Goal: Information Seeking & Learning: Learn about a topic

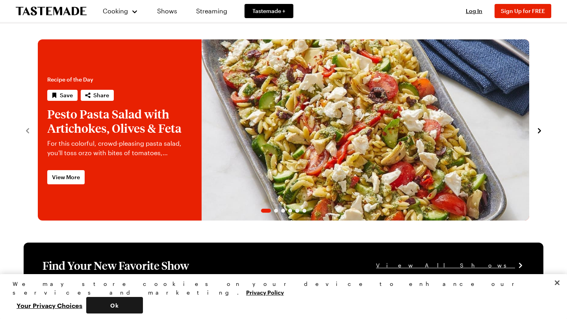
click at [143, 307] on button "Ok" at bounding box center [114, 305] width 57 height 17
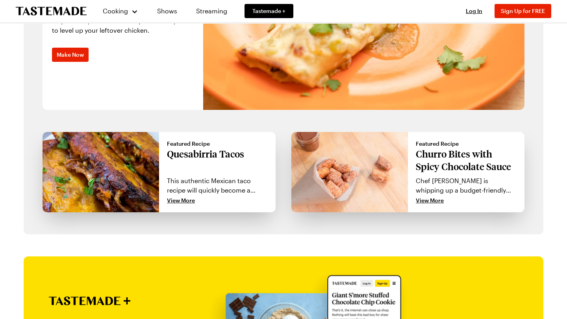
scroll to position [642, 0]
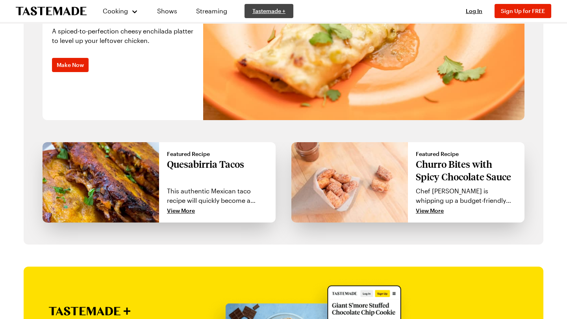
click at [269, 10] on span "Tastemade +" at bounding box center [268, 11] width 33 height 8
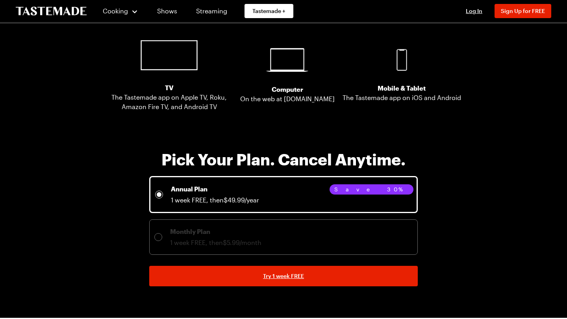
scroll to position [1533, 0]
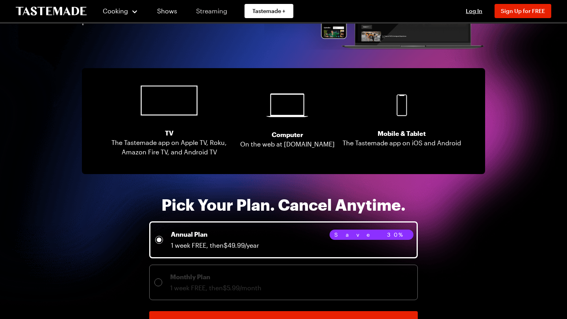
click at [225, 9] on link "Streaming" at bounding box center [211, 11] width 47 height 22
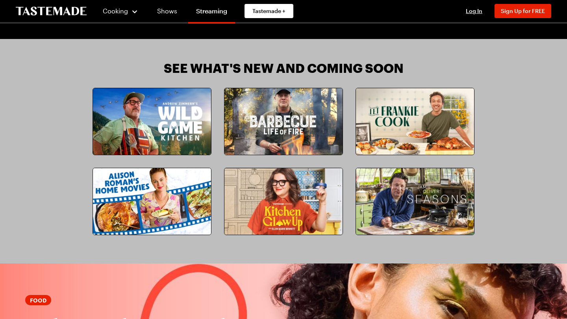
scroll to position [663, 0]
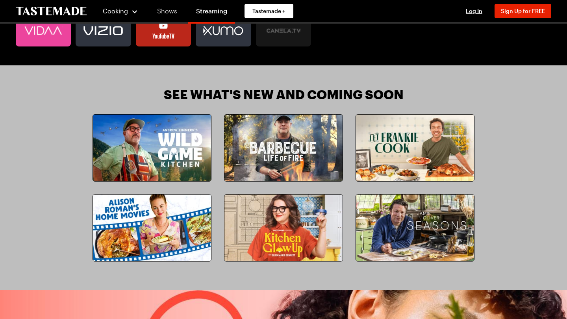
click at [169, 13] on link "Shows" at bounding box center [167, 11] width 36 height 22
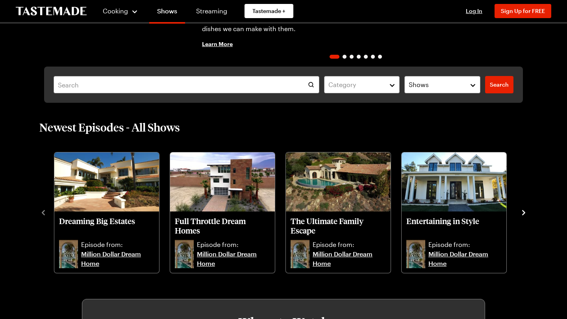
scroll to position [165, 0]
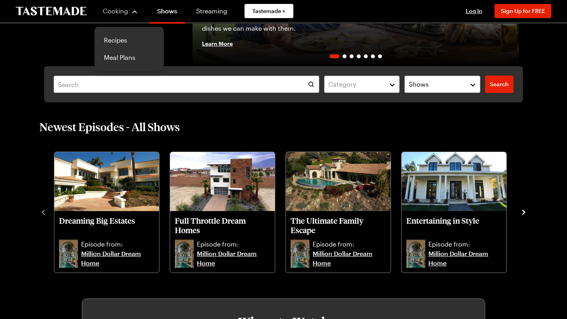
click at [124, 17] on button "Cooking" at bounding box center [120, 11] width 36 height 19
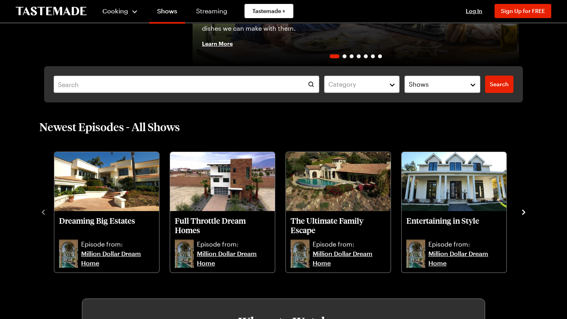
click at [124, 17] on button "Cooking" at bounding box center [120, 11] width 36 height 19
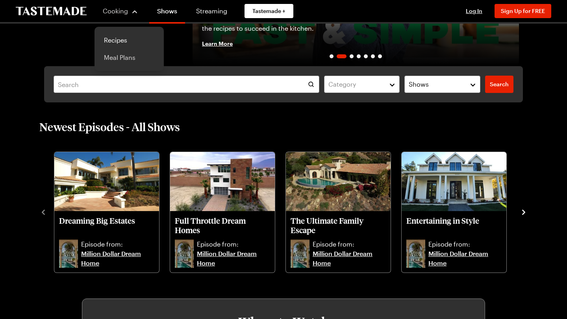
click at [131, 59] on link "Meal Plans" at bounding box center [129, 57] width 60 height 17
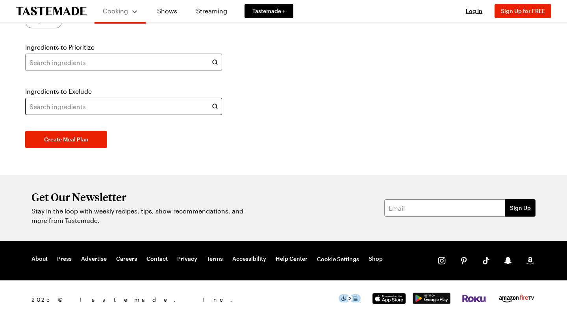
scroll to position [371, 0]
click at [91, 148] on button "Create Meal Plan" at bounding box center [66, 139] width 82 height 17
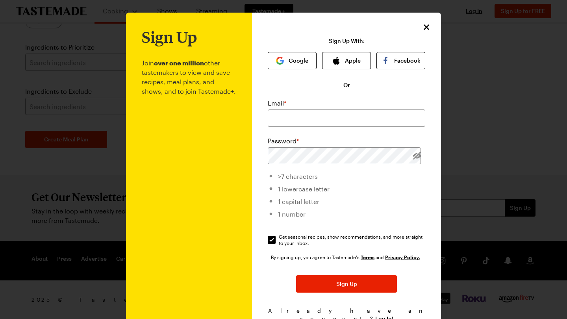
click at [428, 22] on icon "Close" at bounding box center [426, 26] width 9 height 9
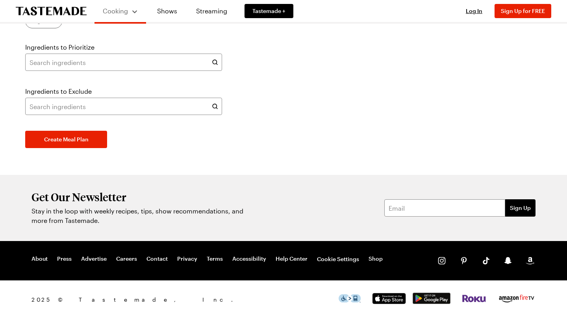
scroll to position [433, 0]
click at [102, 258] on link "Advertise" at bounding box center [94, 259] width 26 height 8
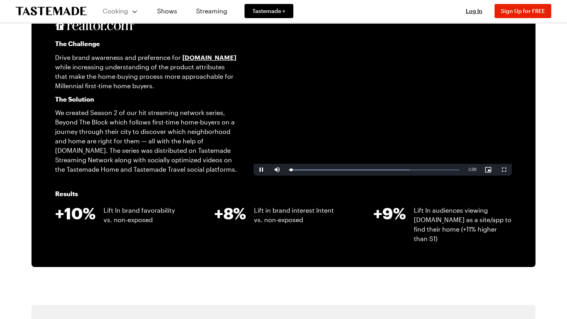
scroll to position [1631, 0]
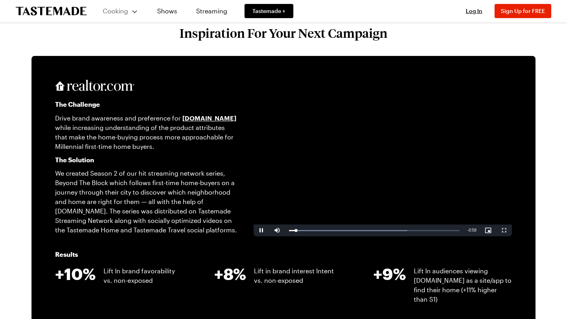
click at [262, 230] on span "Video Player" at bounding box center [261, 230] width 16 height 0
